Goal: Information Seeking & Learning: Find specific fact

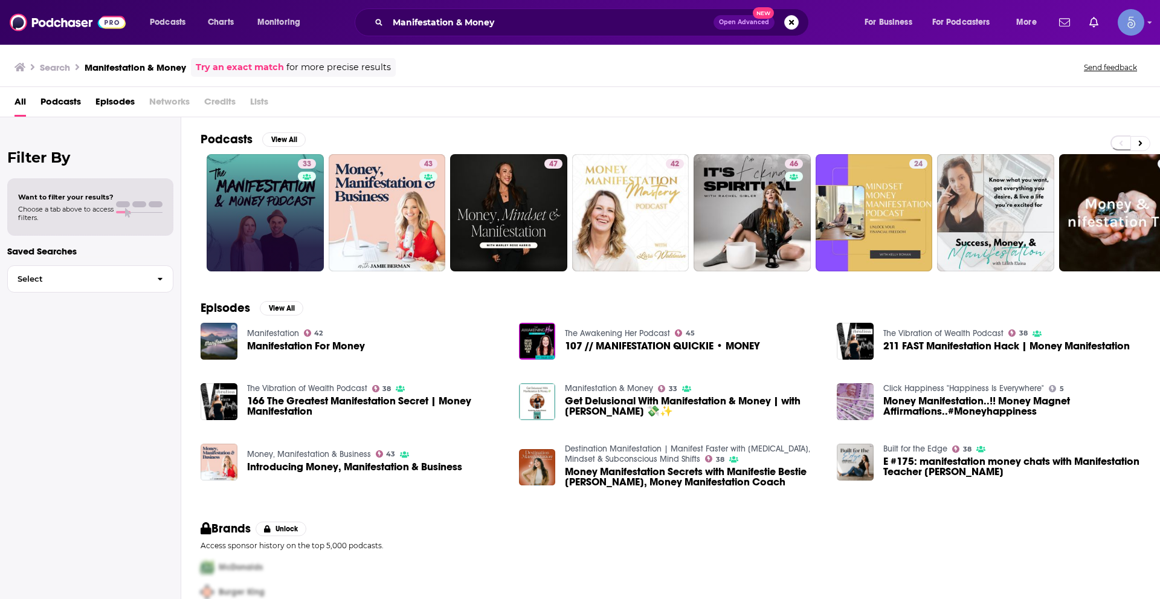
click at [282, 193] on link "33" at bounding box center [265, 212] width 117 height 117
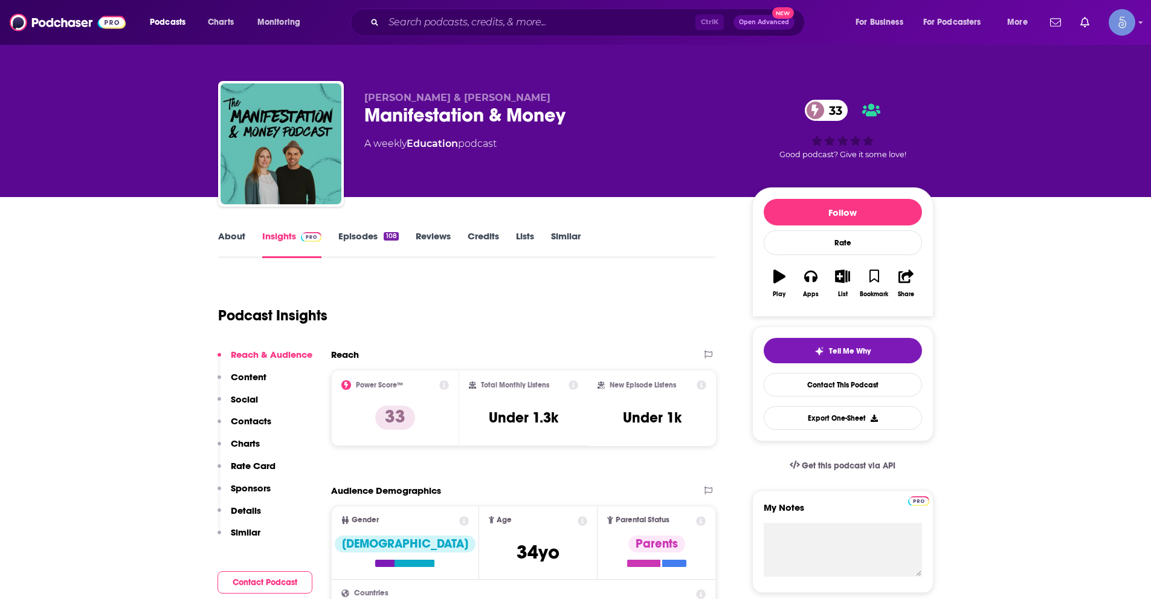
click at [559, 334] on div "Podcast Insights" at bounding box center [462, 308] width 489 height 62
drag, startPoint x: 365, startPoint y: 93, endPoint x: 469, endPoint y: 85, distance: 104.3
click at [469, 85] on div "[PERSON_NAME] & [PERSON_NAME] Manifestation & Money 33 A weekly Education podca…" at bounding box center [576, 146] width 716 height 131
copy span "[PERSON_NAME] & [PERSON_NAME]"
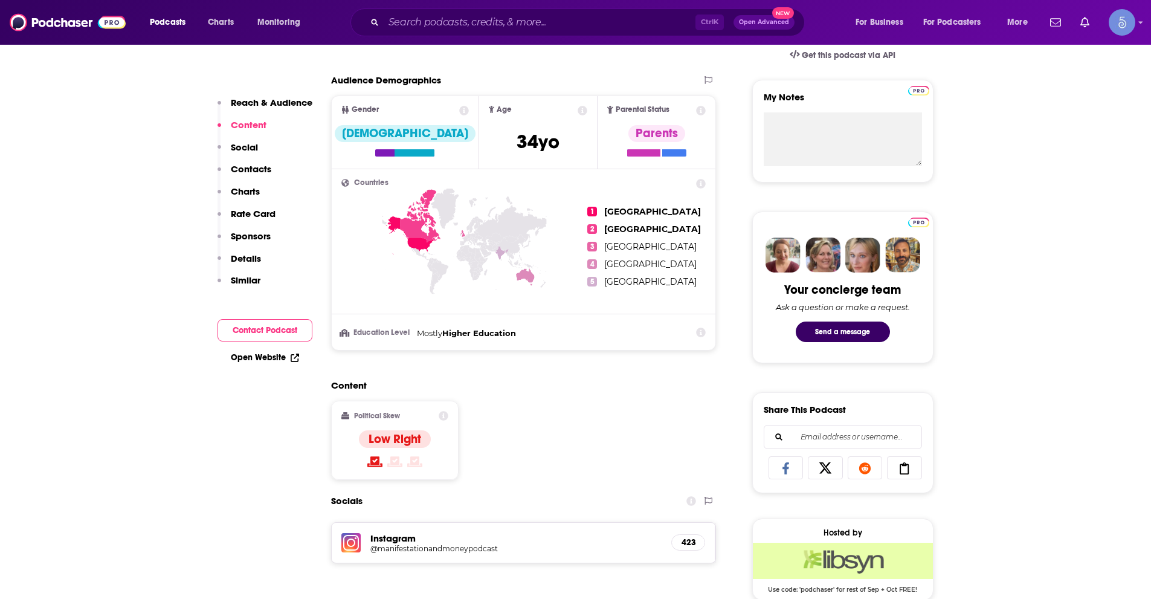
scroll to position [363, 0]
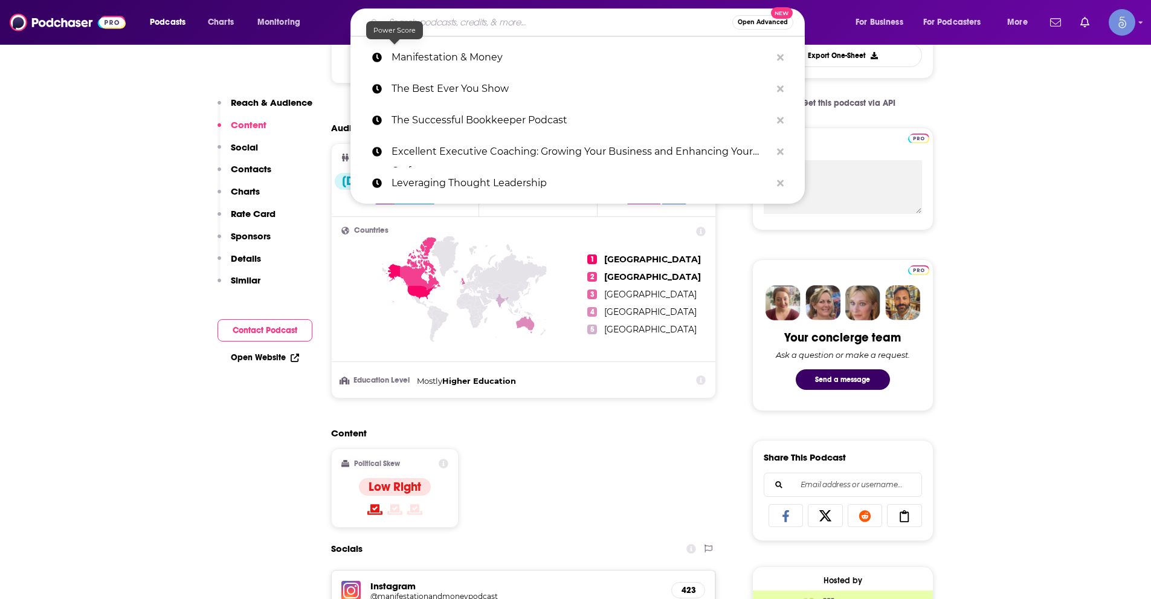
click at [420, 19] on input "Search podcasts, credits, & more..." at bounding box center [558, 22] width 349 height 19
paste input "Dripping Creativity"
type input "Dripping Creativity"
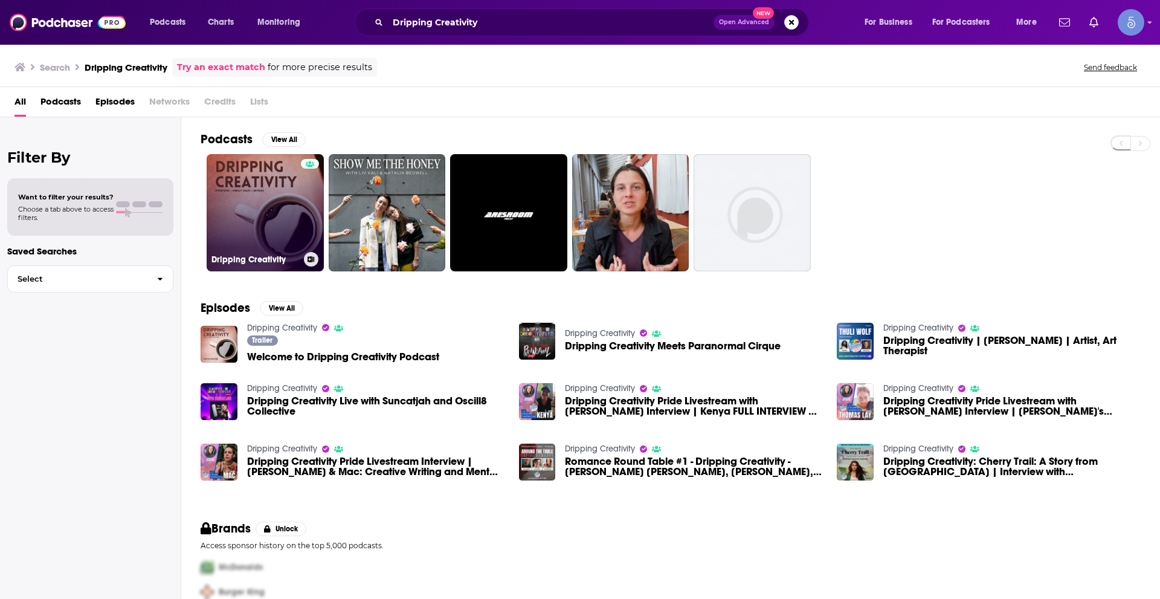
click at [280, 238] on link "Dripping Creativity" at bounding box center [265, 212] width 117 height 117
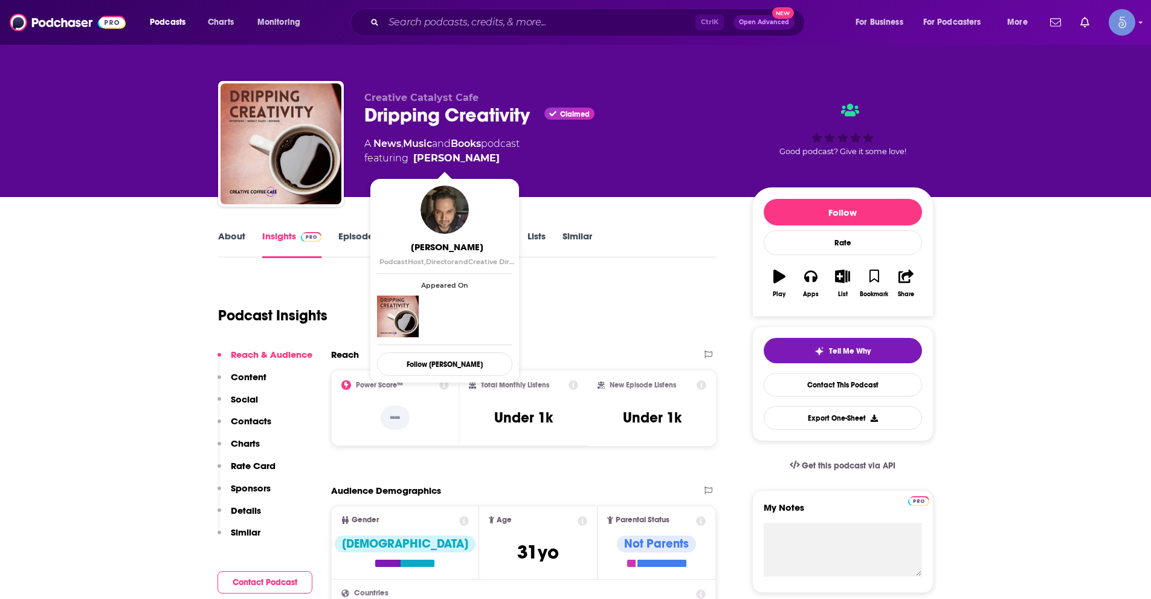
drag, startPoint x: 480, startPoint y: 162, endPoint x: 474, endPoint y: 157, distance: 8.1
click at [474, 157] on span "featuring [PERSON_NAME]" at bounding box center [441, 158] width 155 height 15
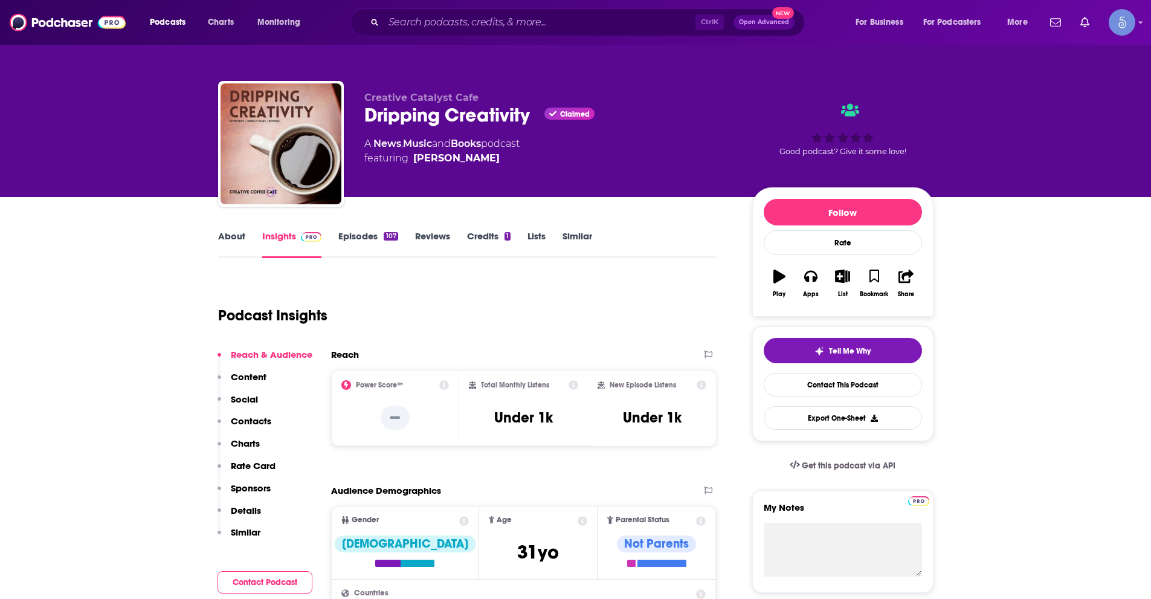
copy span "[PERSON_NAME]"
